Goal: Information Seeking & Learning: Learn about a topic

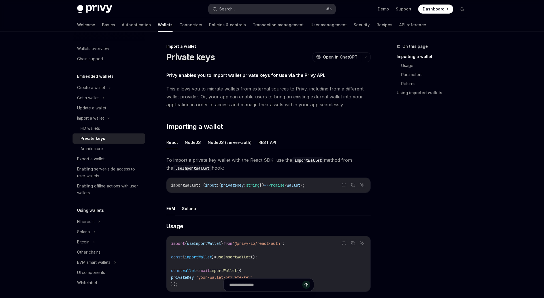
click at [259, 12] on button "Search... ⌘ K" at bounding box center [271, 9] width 127 height 10
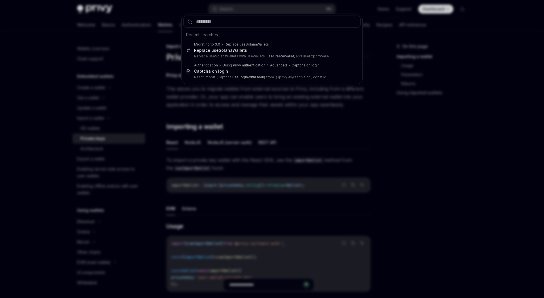
type input "**********"
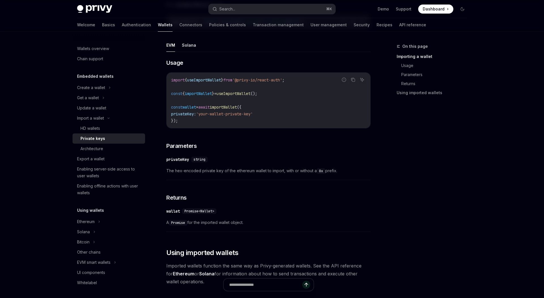
scroll to position [165, 0]
click at [204, 81] on span "useImportWallet" at bounding box center [204, 78] width 34 height 5
click at [221, 81] on span "useImportWallet" at bounding box center [204, 78] width 34 height 5
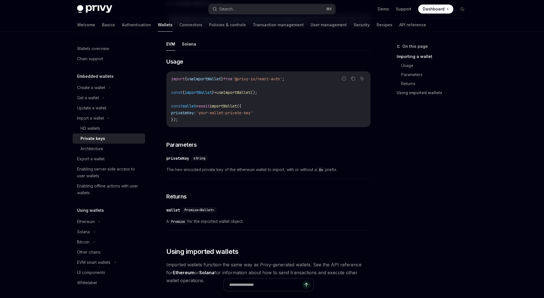
click at [221, 80] on span "useImportWallet" at bounding box center [204, 78] width 34 height 5
copy span "useImportWallet"
click at [249, 5] on button "Search... ⌘ K" at bounding box center [271, 9] width 127 height 10
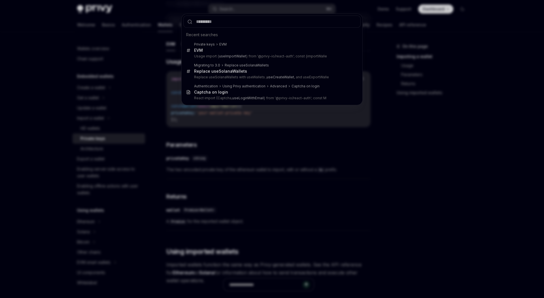
type input "**********"
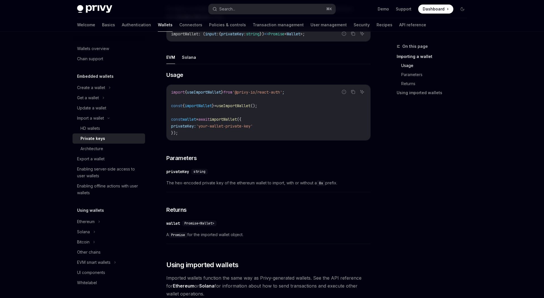
scroll to position [54, 0]
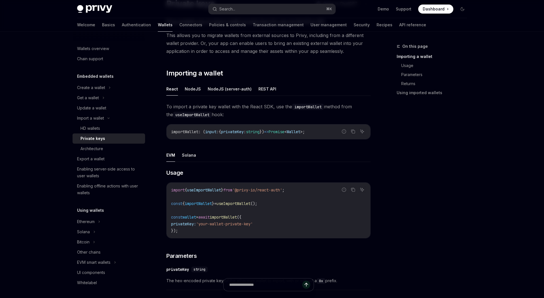
click at [246, 14] on div "Privy Docs home page Search... ⌘ K Demo Support Dashboard Dashboard Search..." at bounding box center [272, 9] width 390 height 18
click at [249, 11] on button "Search... ⌘ K" at bounding box center [271, 9] width 127 height 10
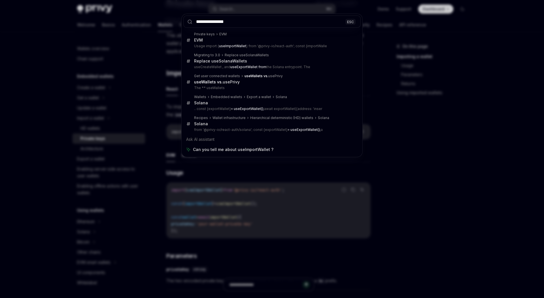
type input "**********"
click at [50, 120] on div "**********" at bounding box center [272, 149] width 544 height 298
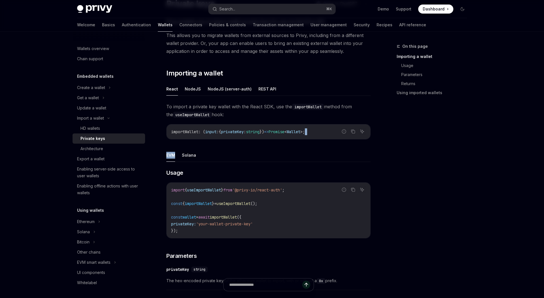
click at [261, 142] on div "To import a private key wallet with the React SDK, use the importWallet method …" at bounding box center [268, 224] width 204 height 242
click at [246, 202] on span "useImportWallet" at bounding box center [233, 203] width 34 height 5
copy code "const { importWallet } = useImportWallet ();"
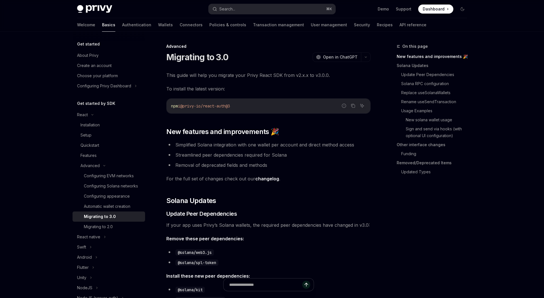
scroll to position [151, 0]
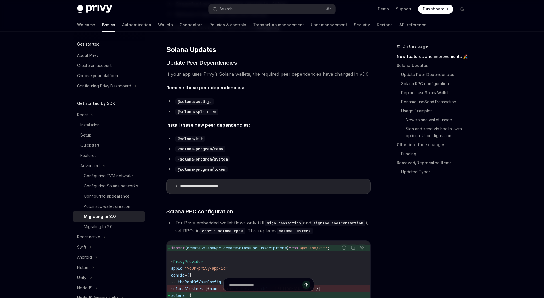
click at [279, 115] on li "@solana/spl-token" at bounding box center [268, 112] width 204 height 8
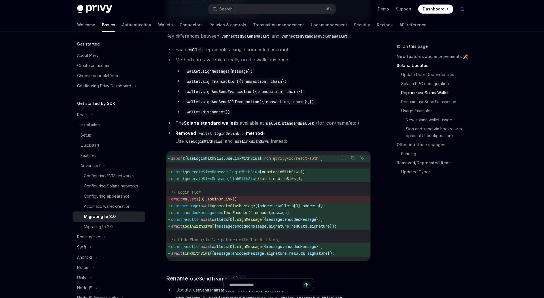
scroll to position [769, 0]
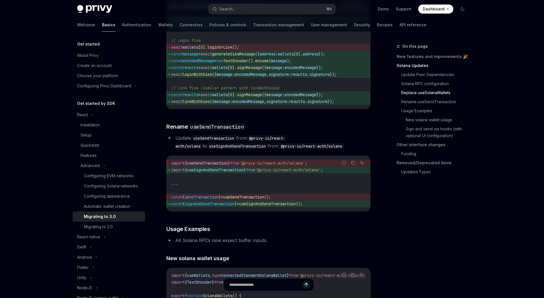
click at [295, 150] on code "@privy-io/react-auth/solana" at bounding box center [311, 146] width 66 height 6
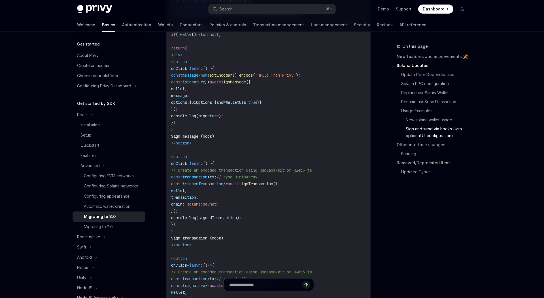
click at [287, 180] on code "import { useWallets , useSignMessage , useSignTransaction , useSignAndSendTrans…" at bounding box center [268, 153] width 195 height 435
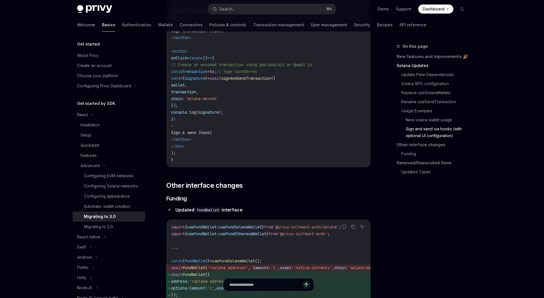
scroll to position [1610, 0]
